Goal: Task Accomplishment & Management: Manage account settings

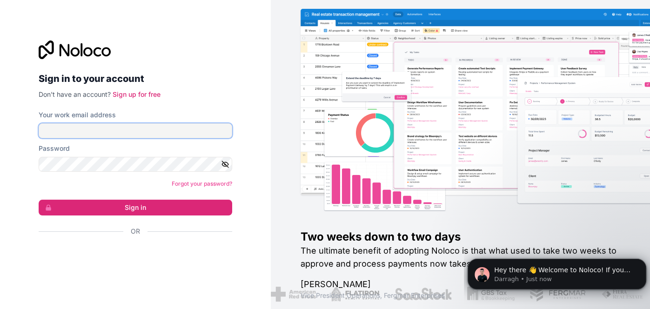
click at [113, 130] on input "Your work email address" at bounding box center [136, 130] width 194 height 15
type input "proguecutz@gmail.com"
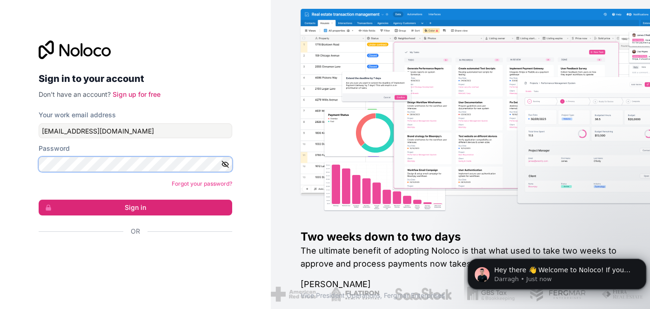
click at [39, 200] on button "Sign in" at bounding box center [136, 208] width 194 height 16
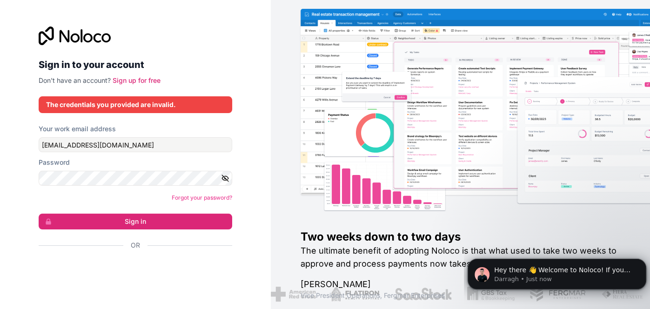
click at [230, 180] on button "button" at bounding box center [226, 178] width 11 height 15
click at [39, 214] on button "Sign in" at bounding box center [136, 222] width 194 height 16
click at [61, 217] on button "Sign in" at bounding box center [136, 222] width 194 height 16
click at [125, 221] on button "Sign in" at bounding box center [136, 222] width 194 height 16
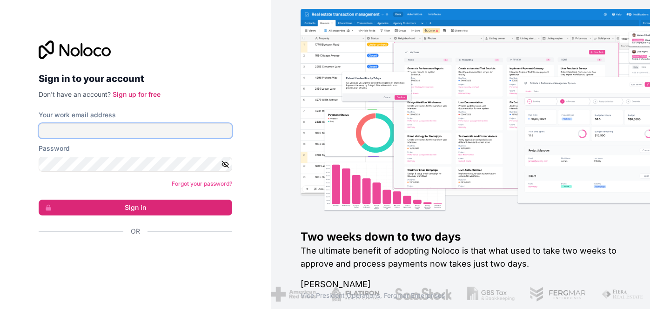
click at [151, 130] on input "Your work email address" at bounding box center [136, 130] width 194 height 15
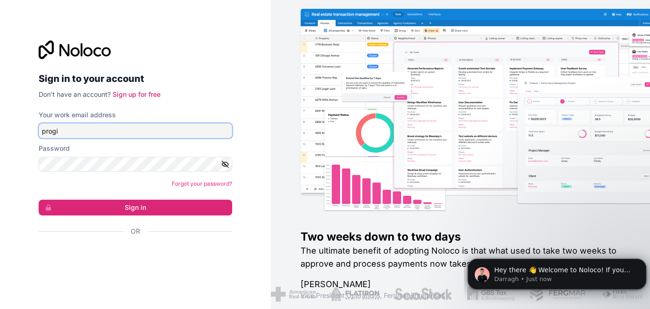
type input "[EMAIL_ADDRESS][DOMAIN_NAME]"
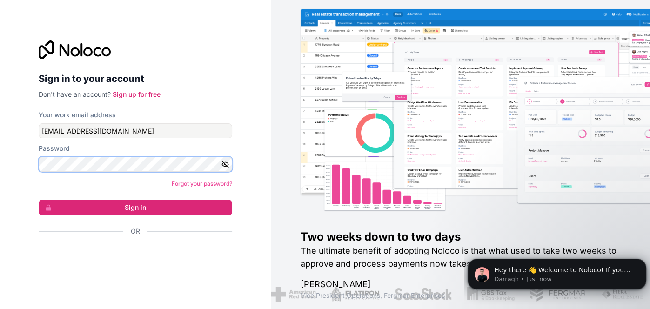
click at [39, 200] on button "Sign in" at bounding box center [136, 208] width 194 height 16
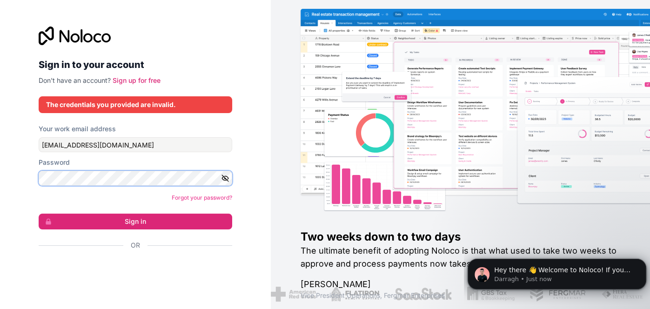
click at [39, 214] on button "Sign in" at bounding box center [136, 222] width 194 height 16
click at [18, 187] on div "Sign in to your account Don't have an account? Sign up for free The credentials…" at bounding box center [135, 154] width 271 height 309
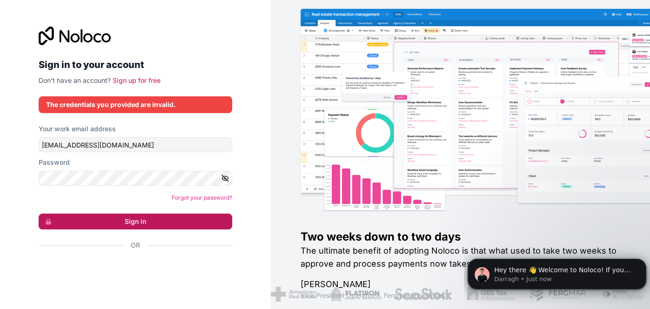
click at [108, 218] on button "Sign in" at bounding box center [136, 222] width 194 height 16
click at [228, 176] on icon "button" at bounding box center [225, 178] width 8 height 8
